Goal: Task Accomplishment & Management: Manage account settings

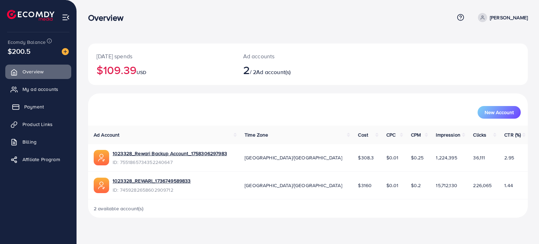
click at [31, 103] on span "Payment" at bounding box center [34, 106] width 20 height 7
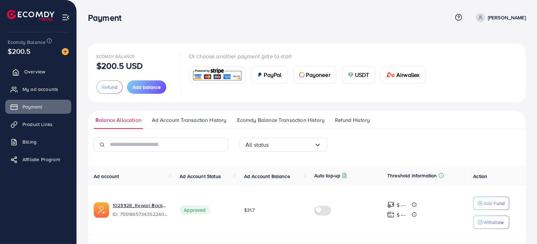
click at [35, 71] on span "Overview" at bounding box center [34, 71] width 21 height 7
